Goal: Transaction & Acquisition: Purchase product/service

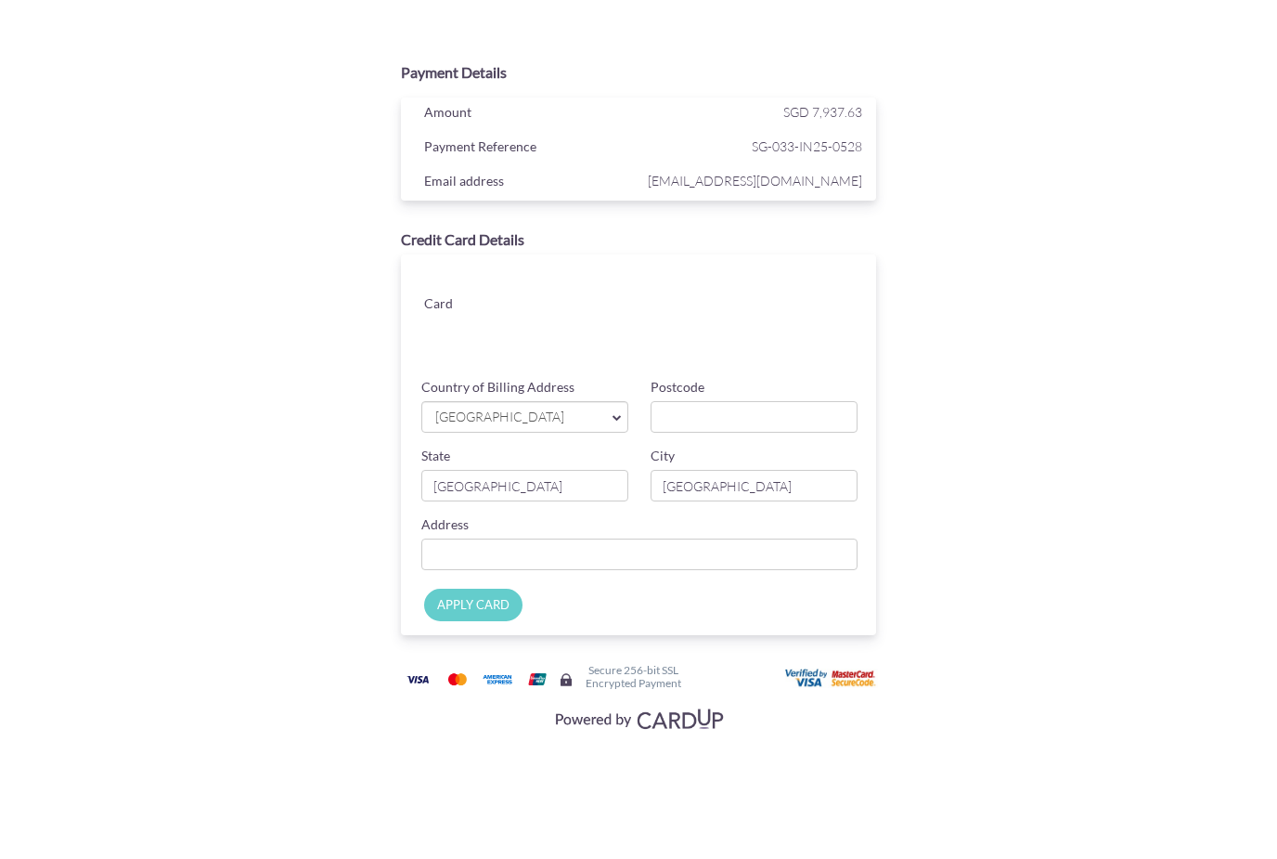
click at [610, 405] on link "[GEOGRAPHIC_DATA]" at bounding box center [524, 417] width 207 height 32
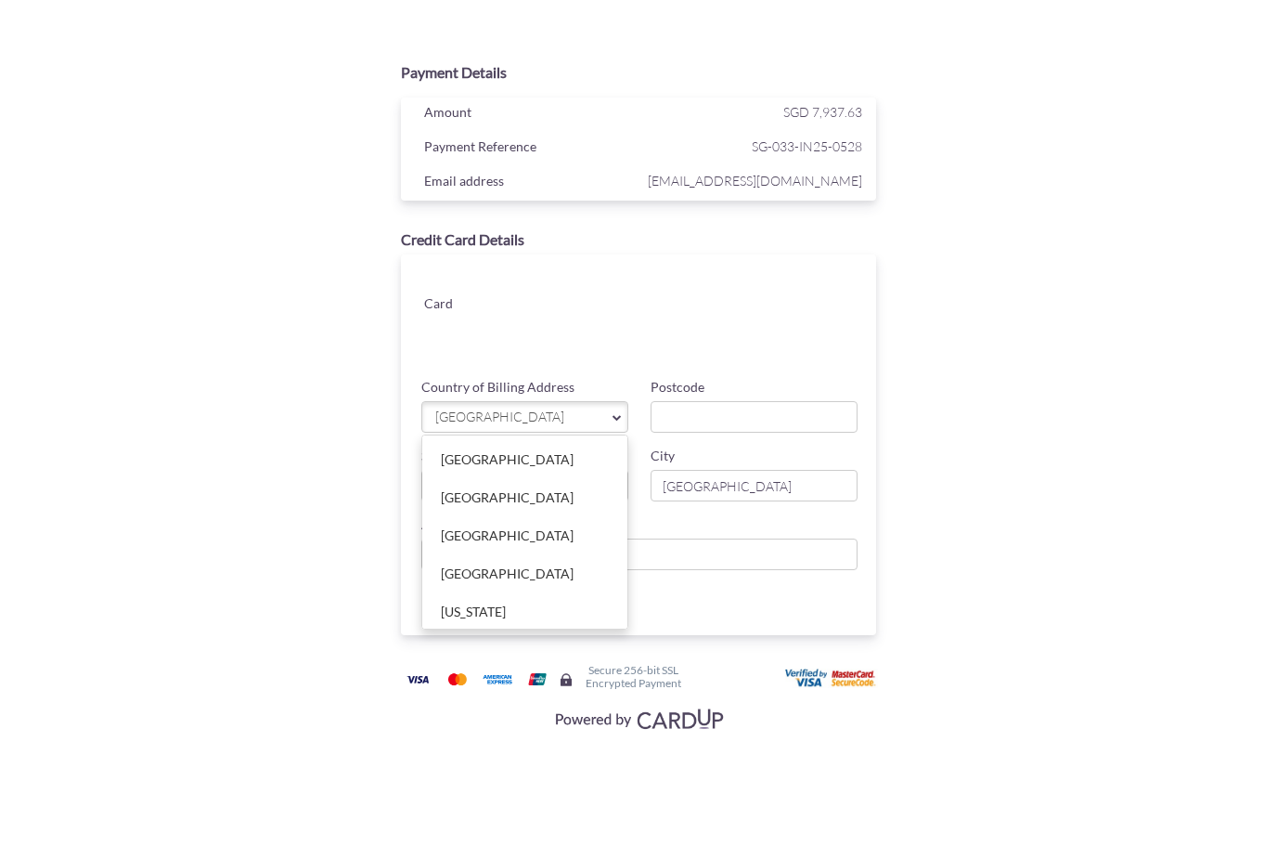
click at [13, 770] on div at bounding box center [638, 429] width 1277 height 859
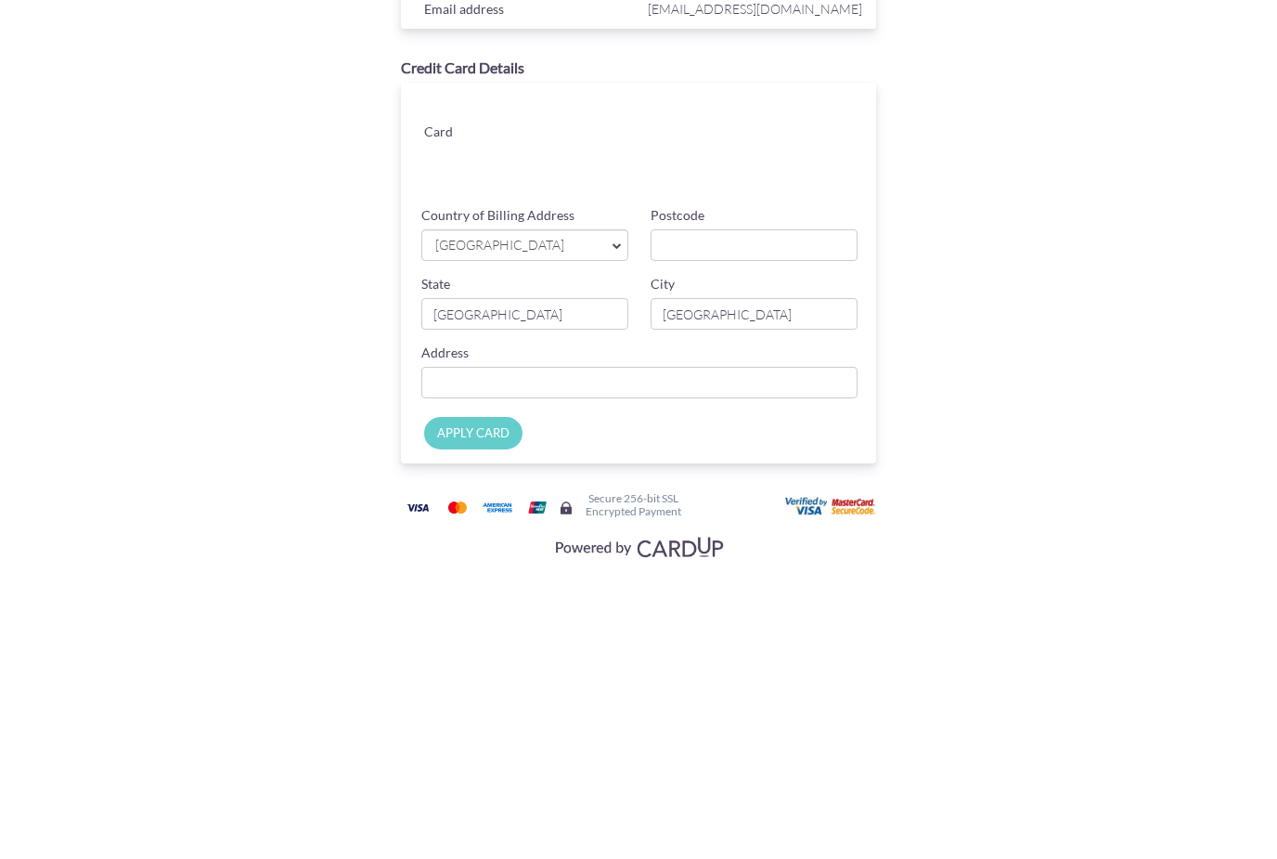
click at [592, 407] on span "[GEOGRAPHIC_DATA]" at bounding box center [515, 416] width 164 height 19
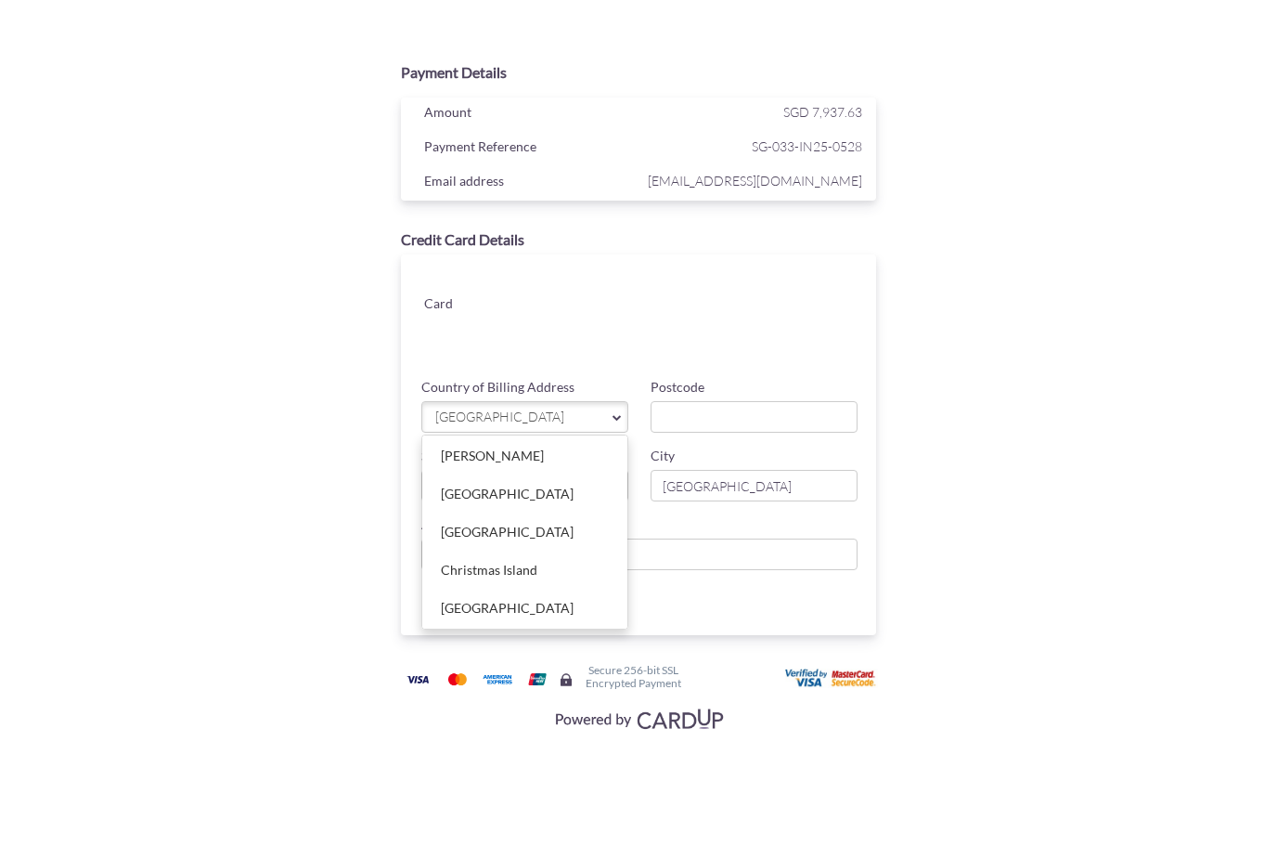
scroll to position [1679, 0]
click at [484, 533] on link "[GEOGRAPHIC_DATA]" at bounding box center [524, 530] width 205 height 37
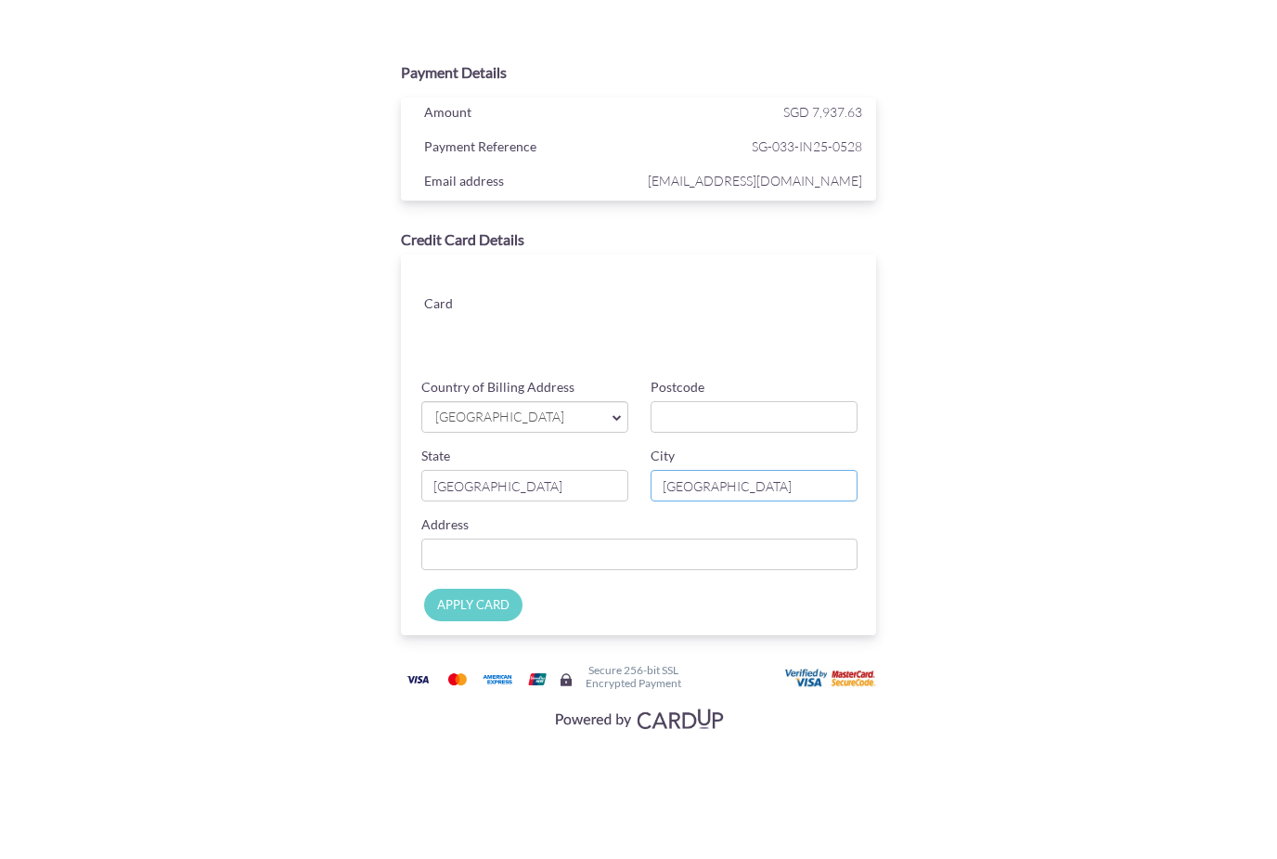
click at [750, 481] on input "[GEOGRAPHIC_DATA]" at bounding box center [754, 486] width 207 height 32
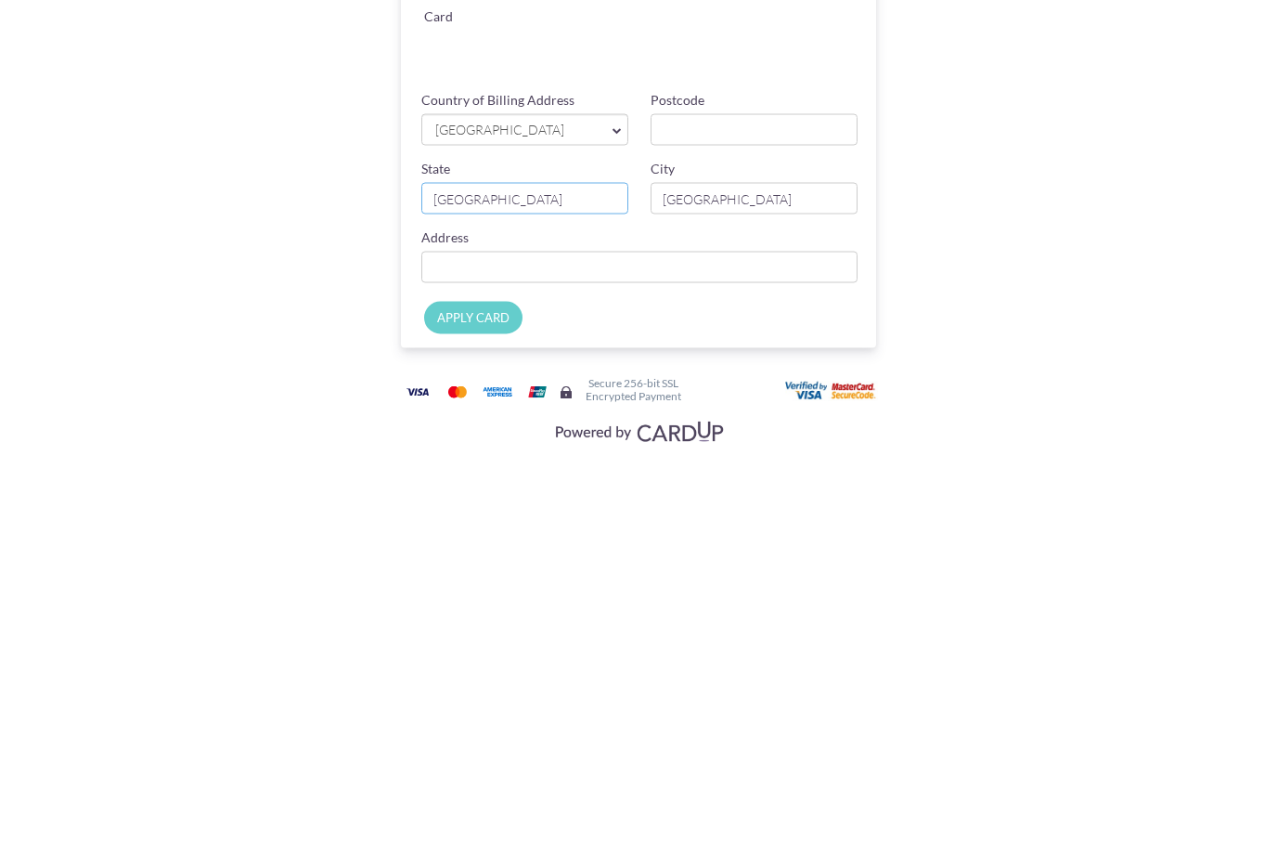
click at [519, 470] on input "[GEOGRAPHIC_DATA]" at bounding box center [524, 486] width 207 height 32
type input "S"
type input "[GEOGRAPHIC_DATA]"
click at [724, 470] on input "[GEOGRAPHIC_DATA]" at bounding box center [754, 486] width 207 height 32
type input "S"
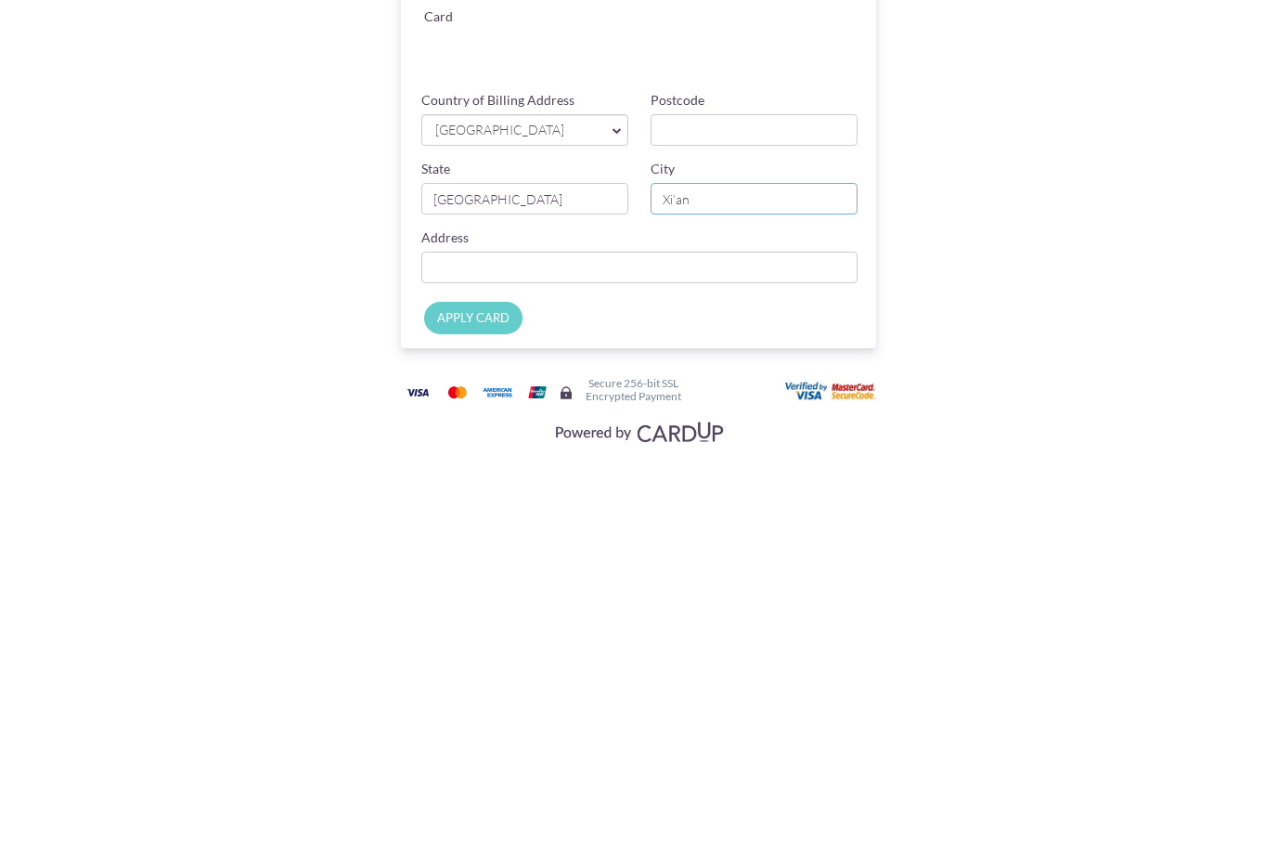
type input "Xi’an"
click at [555, 538] on input "Country of Billing Address" at bounding box center [639, 554] width 436 height 32
type input "Jinye [STREET_ADDRESS]"
click at [476, 588] on input "APPLY CARD" at bounding box center [473, 604] width 98 height 32
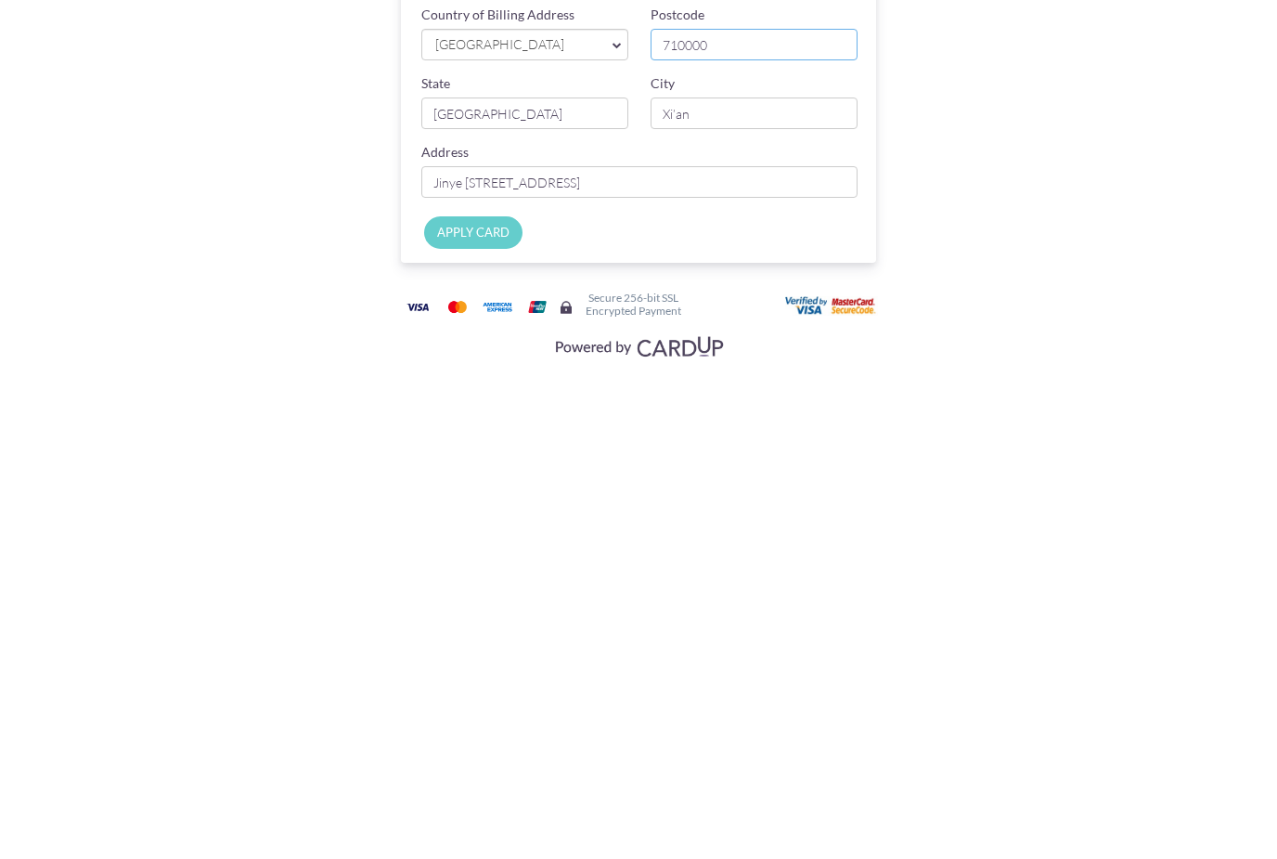
type input "710000"
click at [474, 588] on input "APPLY CARD" at bounding box center [473, 604] width 98 height 32
type input "Applying..."
